Goal: Task Accomplishment & Management: Use online tool/utility

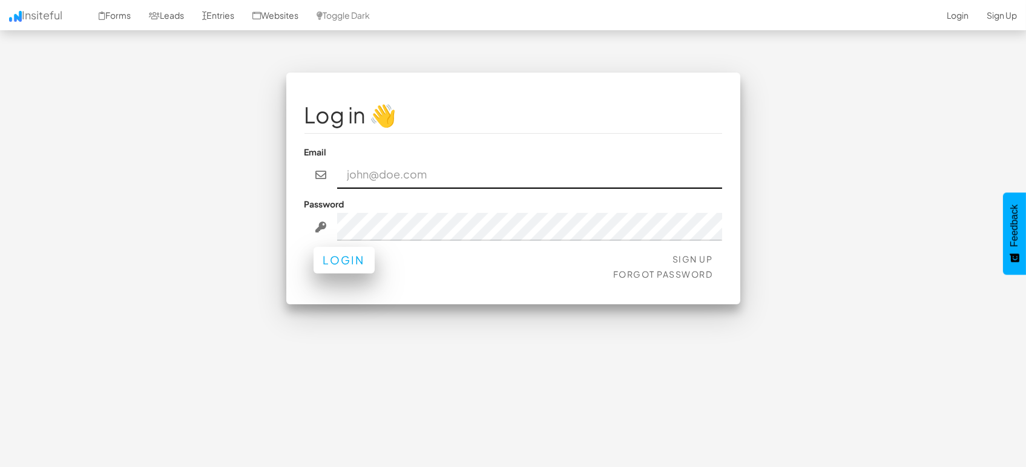
type input "[EMAIL_ADDRESS][DOMAIN_NAME]"
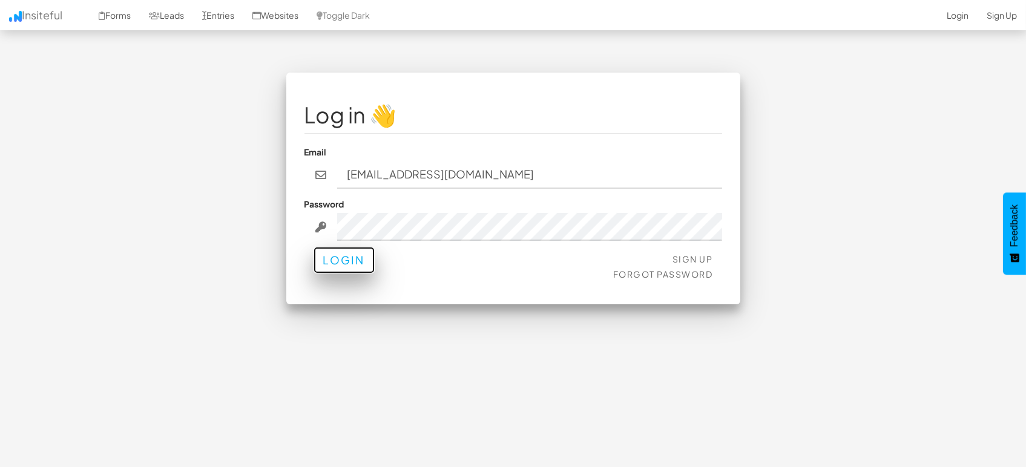
click at [339, 264] on button "Login" at bounding box center [344, 260] width 61 height 27
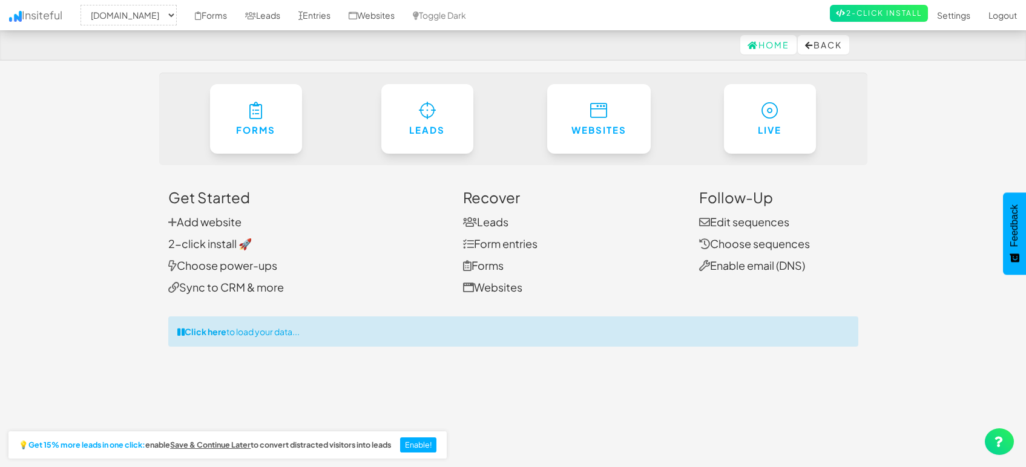
select select "1505"
click at [309, 26] on link "Entries" at bounding box center [314, 15] width 50 height 30
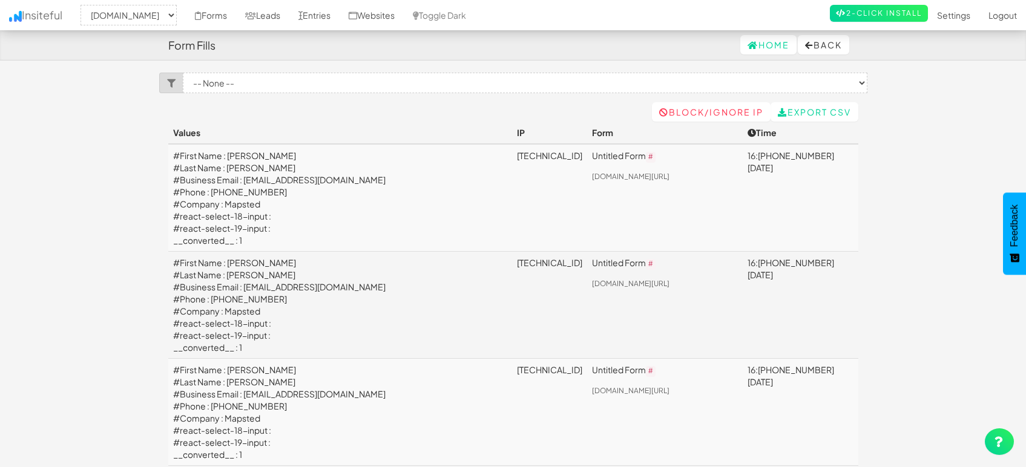
select select "1505"
